Goal: Complete application form

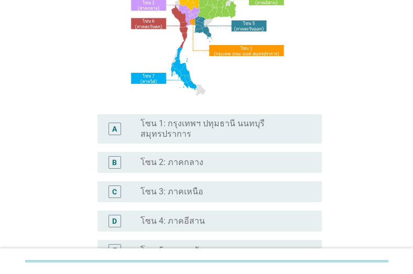
scroll to position [126, 0]
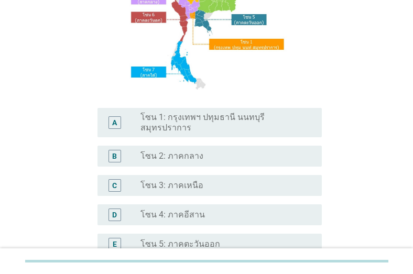
click at [268, 214] on div "D radio_button_unchecked โซน 4: ภาคอีสาน" at bounding box center [210, 214] width 224 height 21
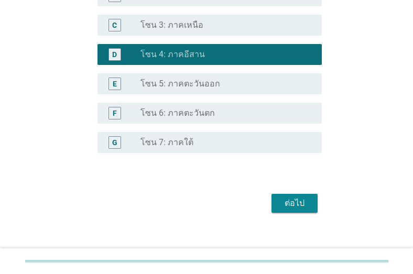
scroll to position [287, 0]
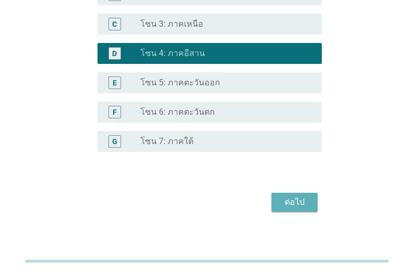
click at [277, 199] on button "ต่อไป" at bounding box center [295, 202] width 46 height 19
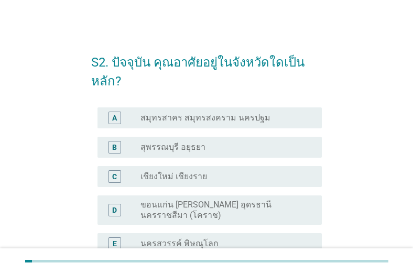
scroll to position [42, 0]
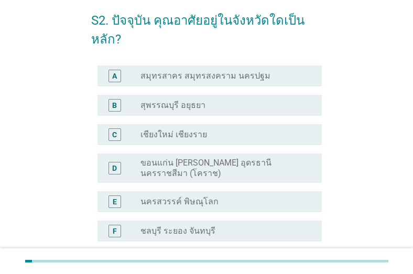
click at [266, 166] on label "ขอนแก่น [PERSON_NAME] อุดรธานี นครราชสีมา (โคราช)" at bounding box center [223, 168] width 165 height 21
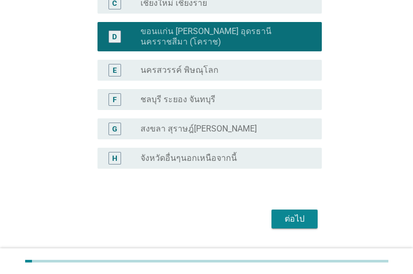
scroll to position [199, 0]
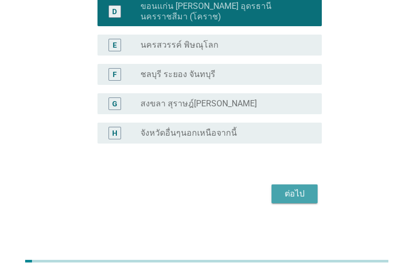
click at [301, 199] on div "ต่อไป" at bounding box center [294, 194] width 29 height 13
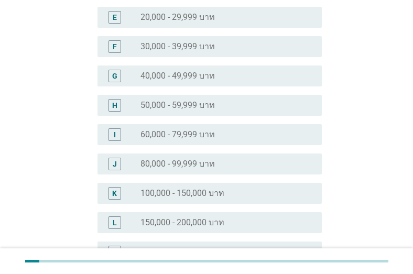
scroll to position [252, 0]
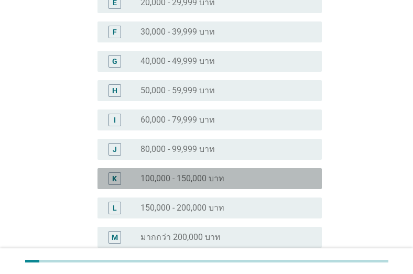
click at [254, 174] on div "radio_button_unchecked 100,000 - 150,000 บาท" at bounding box center [223, 179] width 165 height 10
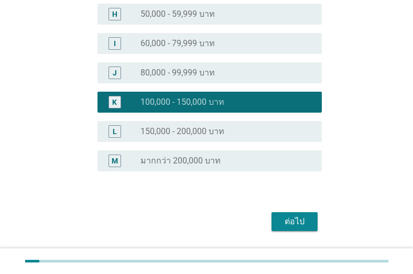
scroll to position [336, 0]
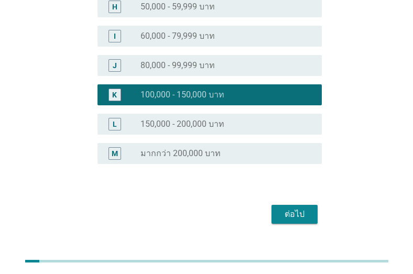
click at [277, 205] on button "ต่อไป" at bounding box center [295, 214] width 46 height 19
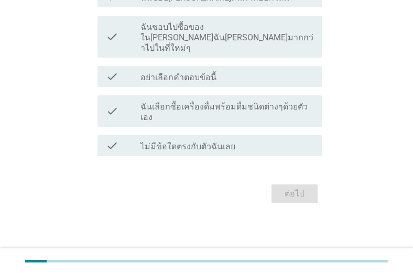
scroll to position [0, 0]
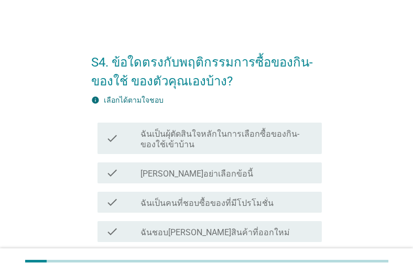
click at [270, 147] on label "ฉันเป็นผุ้ตัดสินใจหลักในการเลือกซื้อของกิน-ของใช้เข้าบ้าน" at bounding box center [227, 139] width 173 height 21
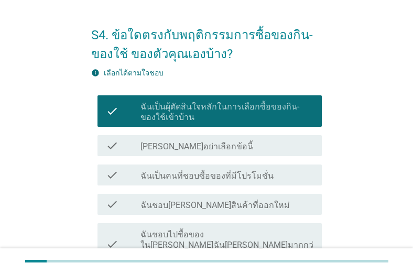
scroll to position [42, 0]
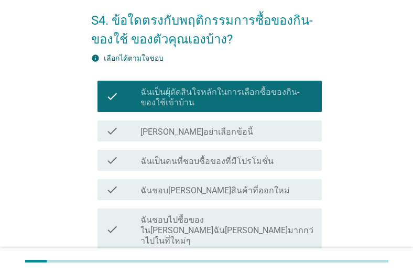
click at [283, 156] on div "check_box_outline_blank ฉันเป็นคนที่ชอบซื้อของที่มีโปรโมชั่น" at bounding box center [227, 160] width 173 height 13
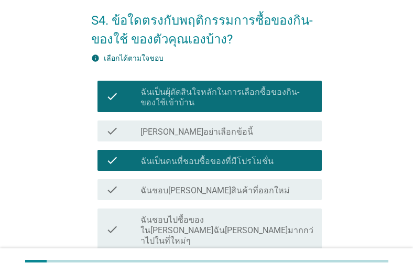
scroll to position [84, 0]
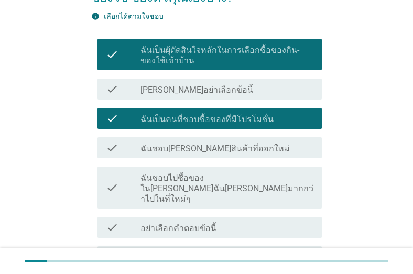
click at [283, 155] on div "check check_box_outline_blank ฉันชอบ[PERSON_NAME]สินค้าที่ออกใหม่" at bounding box center [210, 147] width 224 height 21
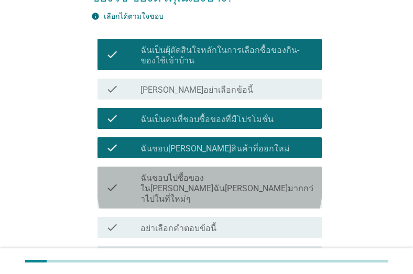
click at [296, 197] on div "check check_box_outline_blank ฉันชอบไปซื้อของใน[PERSON_NAME]ฉัน[PERSON_NAME]มาก…" at bounding box center [210, 188] width 224 height 42
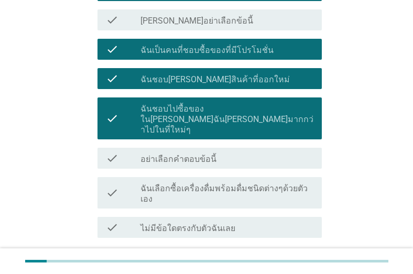
scroll to position [168, 0]
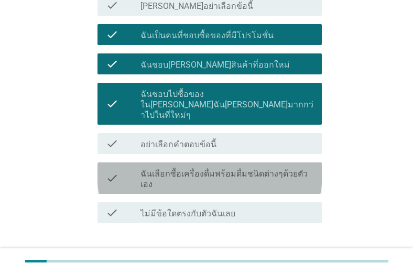
click at [289, 169] on div "check check_box_outline_blank ฉันเลือกซื้อเครื่องดื่มพร้อมดื่มชนิดต่างๆด้วยตัวเ…" at bounding box center [210, 178] width 224 height 31
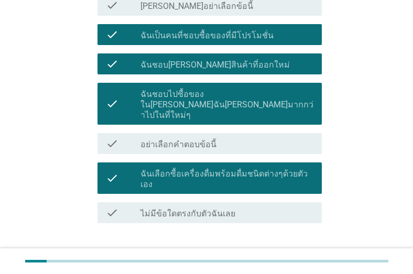
click at [291, 255] on div "ต่อไป" at bounding box center [294, 261] width 29 height 13
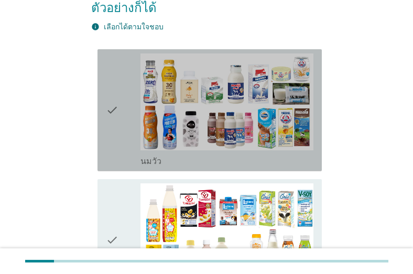
click at [126, 131] on div "check" at bounding box center [123, 110] width 35 height 114
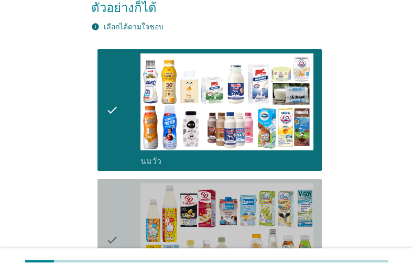
click at [114, 203] on icon "check" at bounding box center [112, 240] width 13 height 114
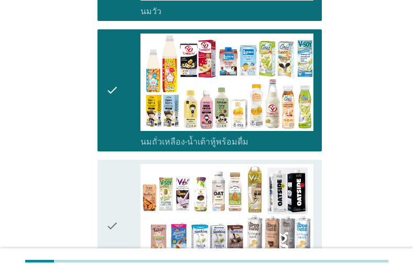
scroll to position [336, 0]
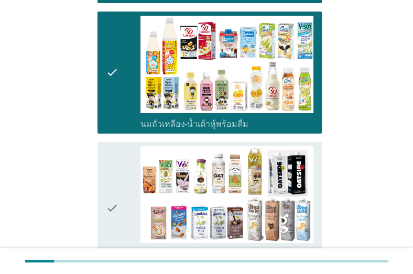
click at [114, 203] on icon "check" at bounding box center [112, 208] width 13 height 124
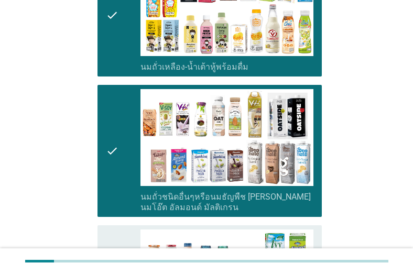
scroll to position [587, 0]
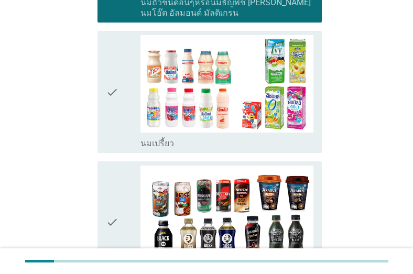
click at [139, 118] on div "check" at bounding box center [123, 92] width 35 height 114
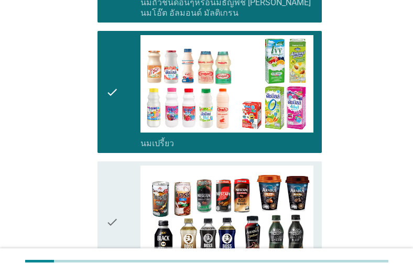
click at [131, 189] on div "check" at bounding box center [123, 223] width 35 height 114
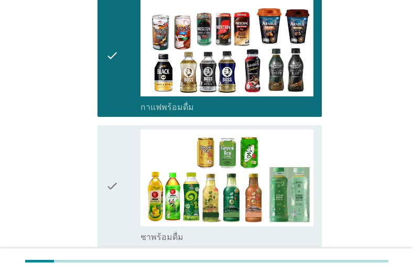
scroll to position [755, 0]
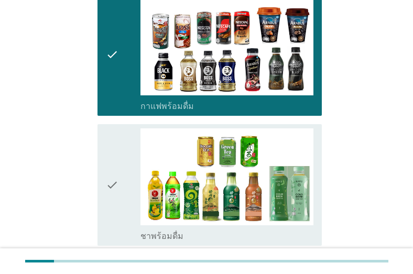
click at [131, 189] on div "check" at bounding box center [123, 185] width 35 height 114
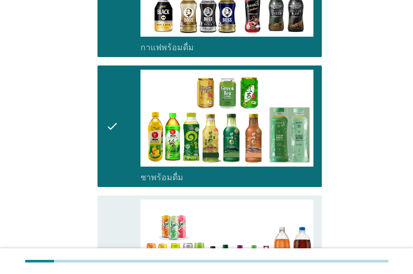
scroll to position [839, 0]
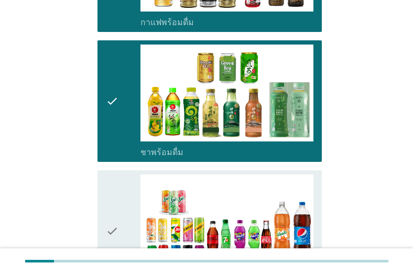
click at [131, 189] on div "check" at bounding box center [123, 232] width 35 height 114
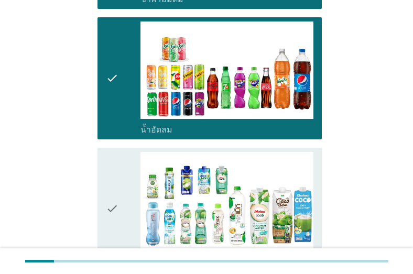
scroll to position [1007, 0]
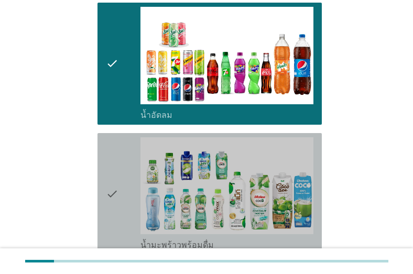
click at [128, 209] on div "check" at bounding box center [123, 194] width 35 height 114
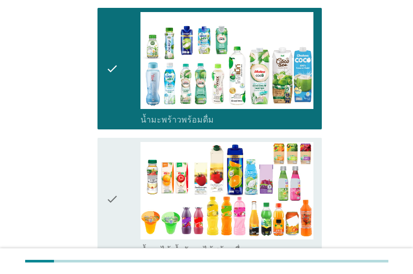
scroll to position [1132, 0]
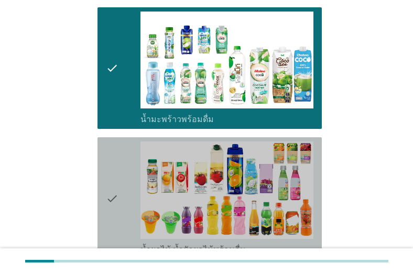
click at [128, 208] on div "check" at bounding box center [123, 199] width 35 height 114
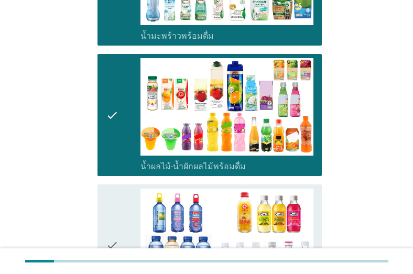
scroll to position [1216, 0]
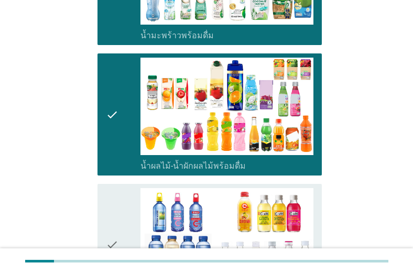
click at [128, 208] on div "check" at bounding box center [123, 245] width 35 height 114
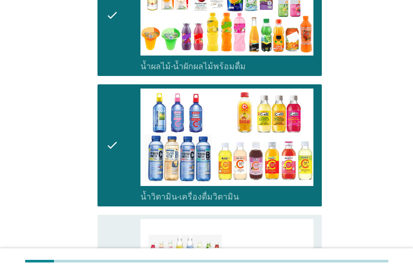
scroll to position [1384, 0]
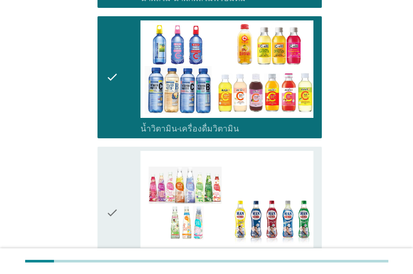
click at [128, 208] on div "check" at bounding box center [123, 213] width 35 height 124
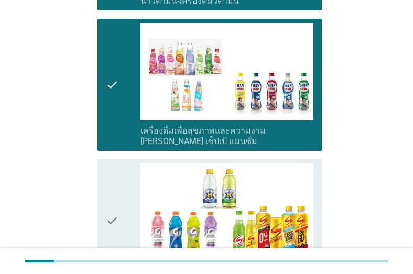
scroll to position [1552, 0]
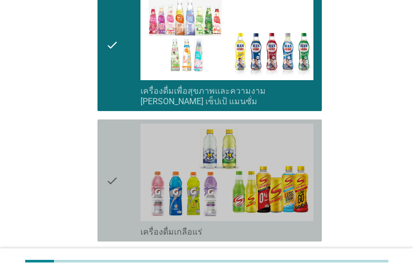
click at [130, 196] on div "check" at bounding box center [123, 181] width 35 height 114
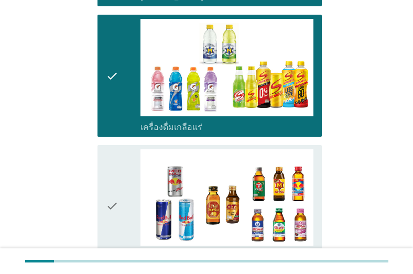
scroll to position [1678, 0]
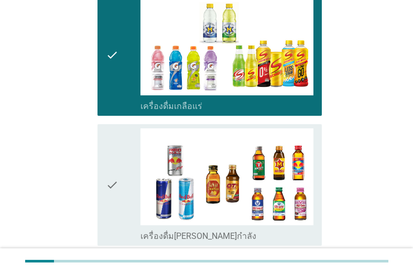
click at [126, 185] on div "check" at bounding box center [123, 185] width 35 height 114
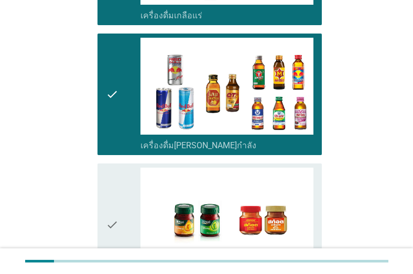
scroll to position [1803, 0]
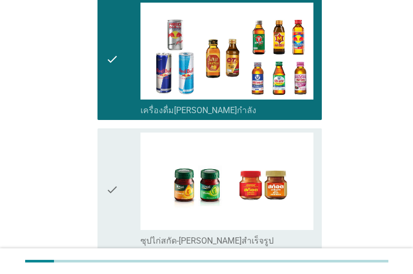
click at [126, 185] on div "check" at bounding box center [123, 190] width 35 height 114
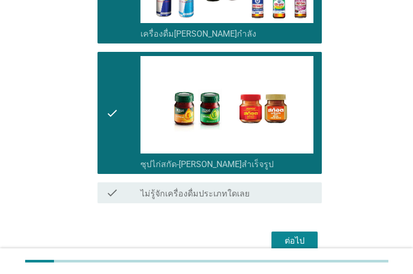
scroll to position [1904, 0]
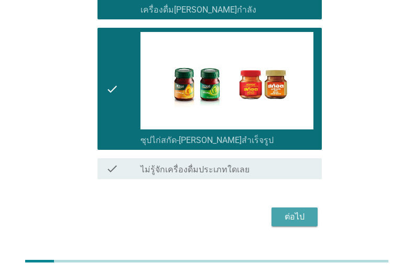
click at [276, 208] on button "ต่อไป" at bounding box center [295, 217] width 46 height 19
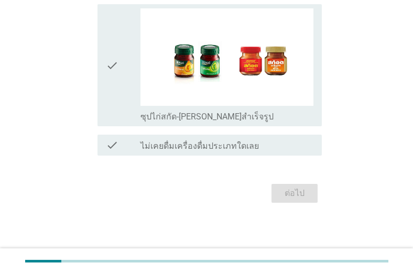
scroll to position [0, 0]
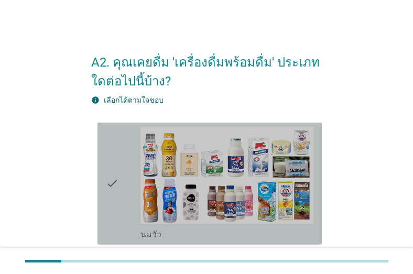
click at [105, 193] on div "check check_box_outline_blank [PERSON_NAME]" at bounding box center [210, 184] width 224 height 122
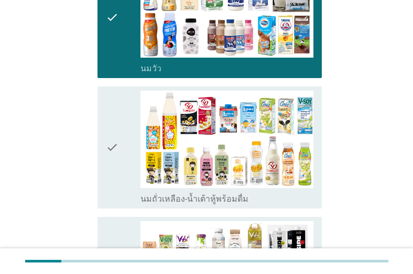
scroll to position [168, 0]
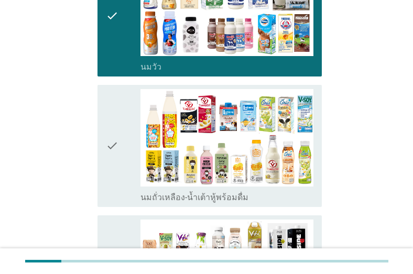
click at [113, 155] on icon "check" at bounding box center [112, 146] width 13 height 114
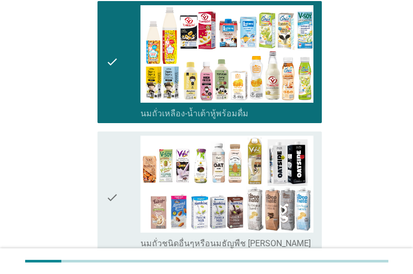
click at [116, 173] on icon "check" at bounding box center [112, 198] width 13 height 124
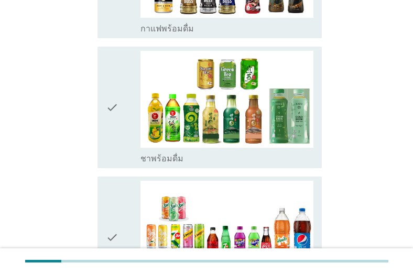
scroll to position [755, 0]
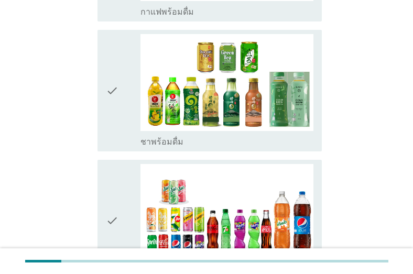
click at [116, 173] on icon "check" at bounding box center [112, 221] width 13 height 114
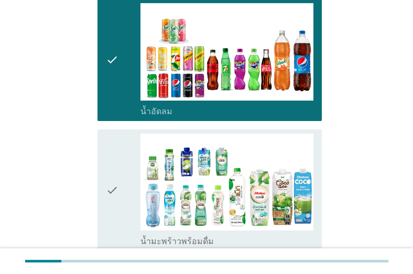
scroll to position [923, 0]
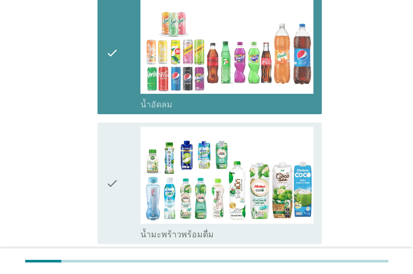
click at [104, 79] on div "check check_box_outline_blank น้ำอัดลม" at bounding box center [210, 53] width 224 height 122
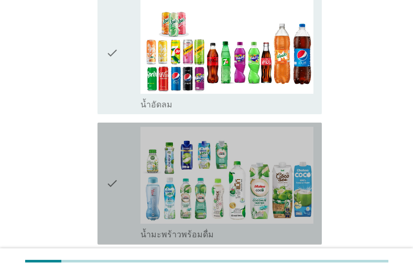
click at [121, 174] on div "check" at bounding box center [123, 184] width 35 height 114
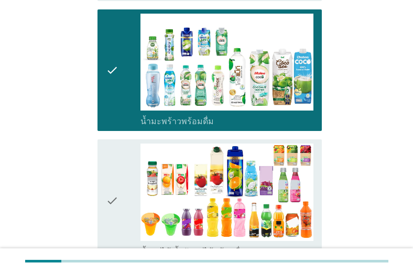
scroll to position [1090, 0]
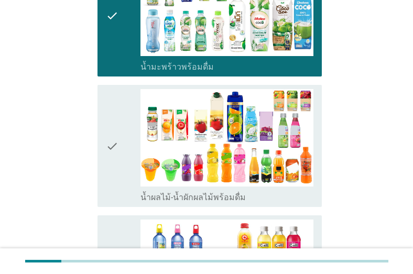
click at [120, 168] on div "check" at bounding box center [123, 146] width 35 height 114
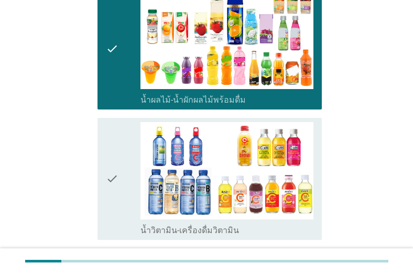
scroll to position [1216, 0]
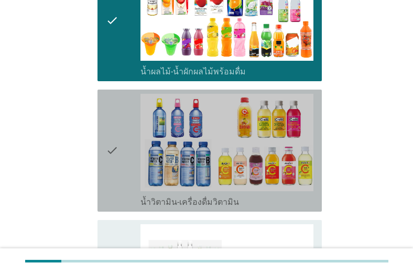
click at [120, 168] on div "check" at bounding box center [123, 151] width 35 height 114
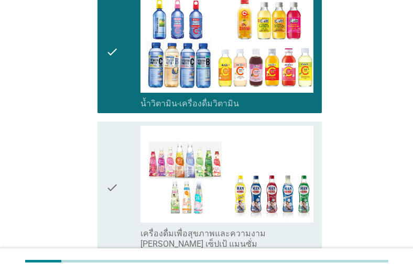
scroll to position [1342, 0]
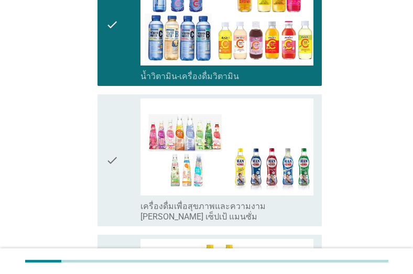
click at [120, 168] on div "check" at bounding box center [123, 161] width 35 height 124
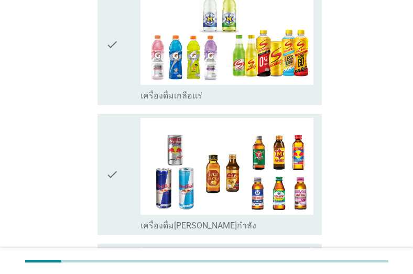
scroll to position [1762, 0]
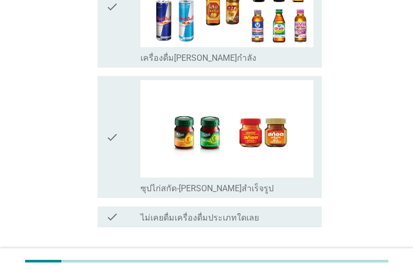
click at [120, 168] on div "check" at bounding box center [123, 137] width 35 height 114
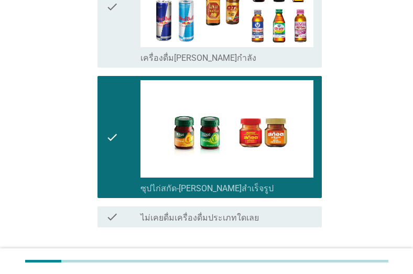
scroll to position [1829, 0]
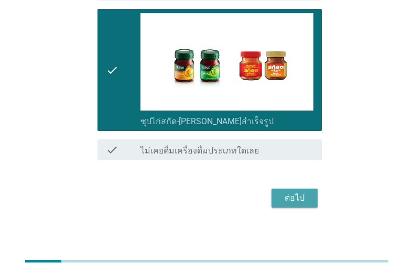
click at [294, 194] on div "ต่อไป" at bounding box center [294, 198] width 29 height 13
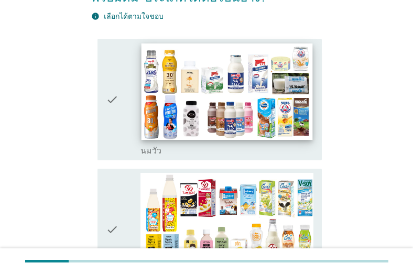
scroll to position [126, 0]
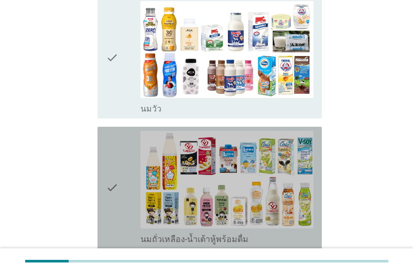
click at [124, 195] on div "check" at bounding box center [123, 188] width 35 height 114
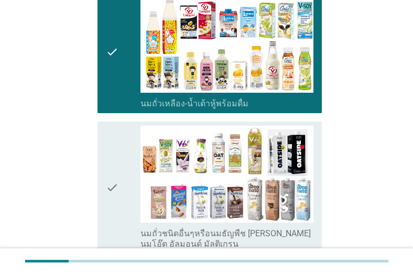
scroll to position [294, 0]
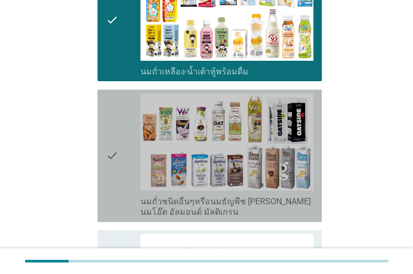
click at [124, 195] on div "check" at bounding box center [123, 156] width 35 height 124
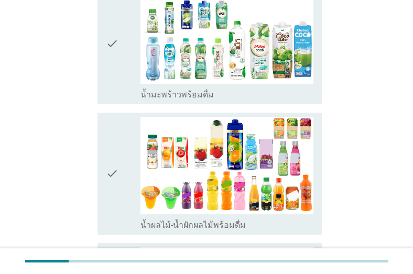
scroll to position [545, 0]
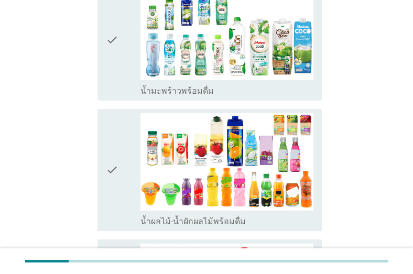
click at [124, 196] on div "check" at bounding box center [123, 170] width 35 height 114
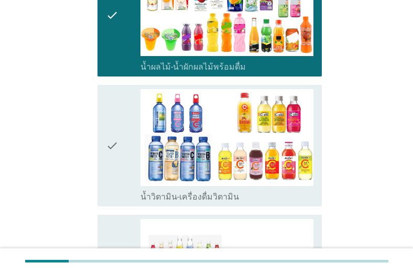
scroll to position [713, 0]
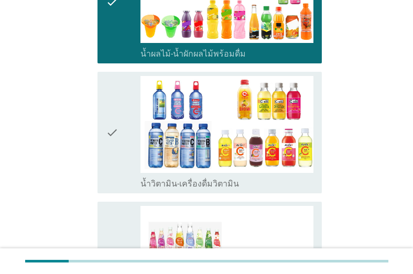
click at [126, 174] on div "check" at bounding box center [123, 133] width 35 height 114
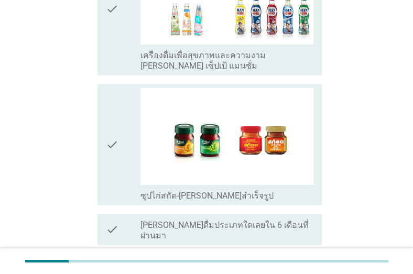
scroll to position [1007, 0]
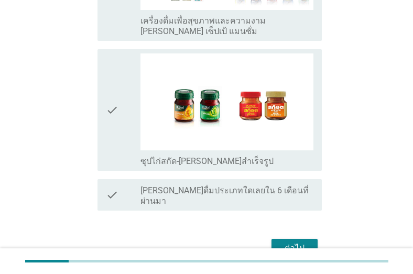
click at [299, 239] on button "ต่อไป" at bounding box center [295, 248] width 46 height 19
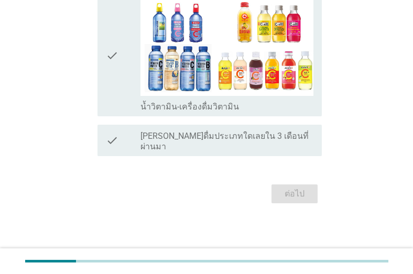
scroll to position [0, 0]
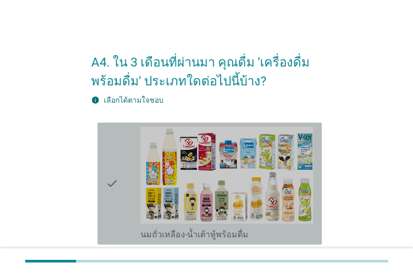
click at [128, 203] on div "check" at bounding box center [123, 184] width 35 height 114
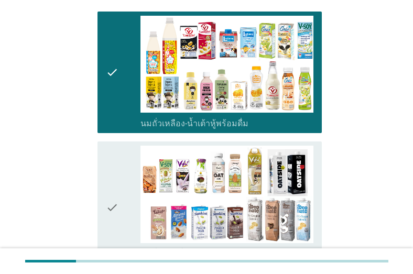
scroll to position [126, 0]
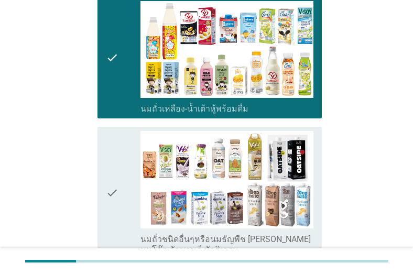
click at [128, 203] on div "check" at bounding box center [123, 193] width 35 height 124
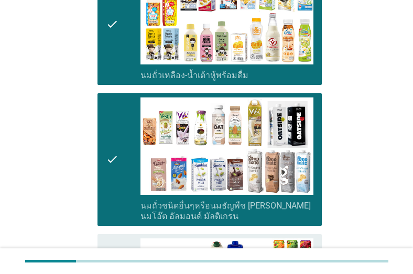
scroll to position [294, 0]
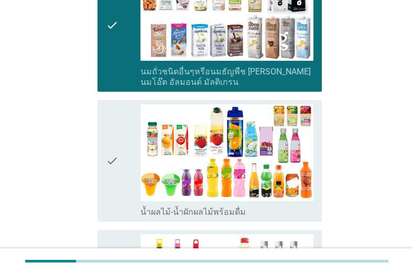
click at [128, 203] on div "check" at bounding box center [123, 161] width 35 height 114
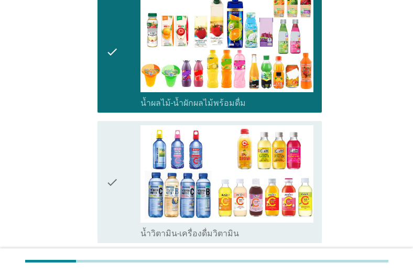
scroll to position [419, 0]
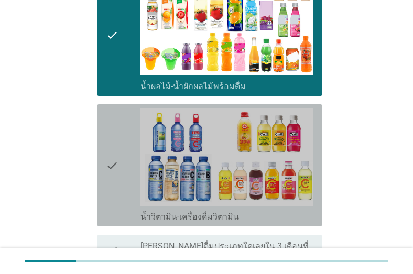
click at [128, 203] on div "check" at bounding box center [123, 166] width 35 height 114
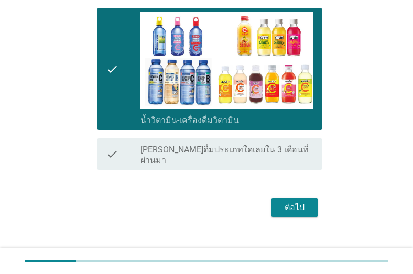
scroll to position [518, 0]
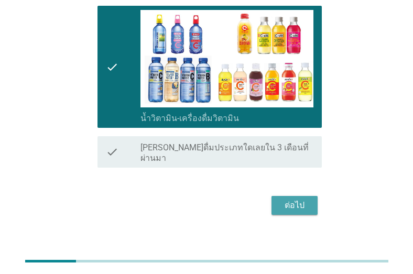
click at [301, 200] on button "ต่อไป" at bounding box center [295, 205] width 46 height 19
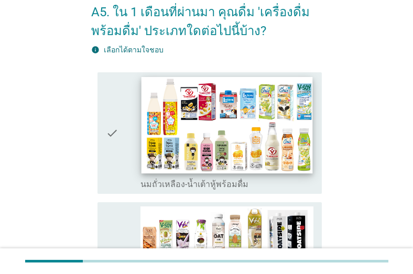
scroll to position [168, 0]
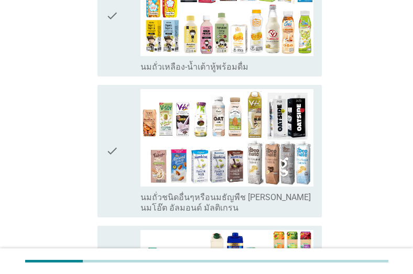
click at [112, 161] on icon "check" at bounding box center [112, 151] width 13 height 124
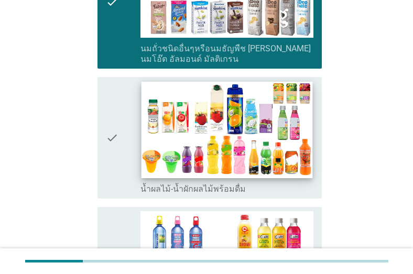
scroll to position [336, 0]
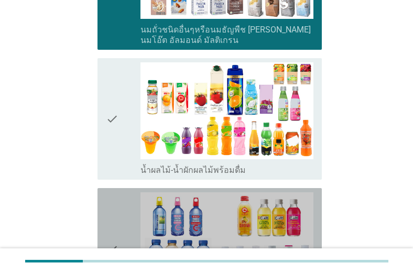
click at [128, 223] on div "check" at bounding box center [123, 249] width 35 height 114
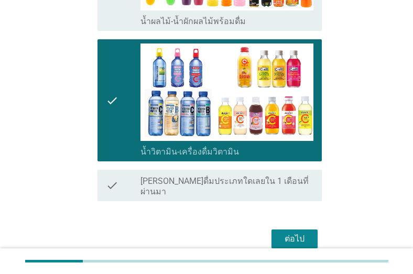
scroll to position [518, 0]
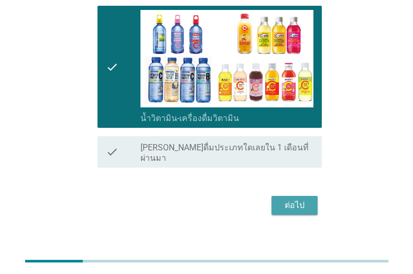
click at [300, 199] on div "ต่อไป" at bounding box center [294, 205] width 29 height 13
